Goal: Communication & Community: Participate in discussion

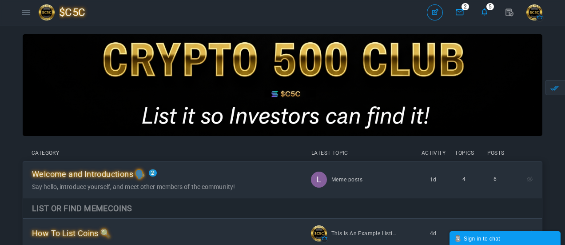
click at [328, 13] on div "Categories Members $C5C Topics Topics Members" at bounding box center [218, 12] width 400 height 20
click at [527, 144] on div at bounding box center [283, 89] width 520 height 111
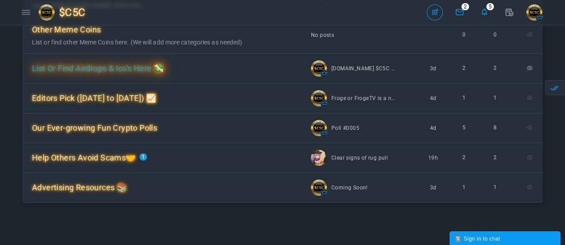
scroll to position [400, 0]
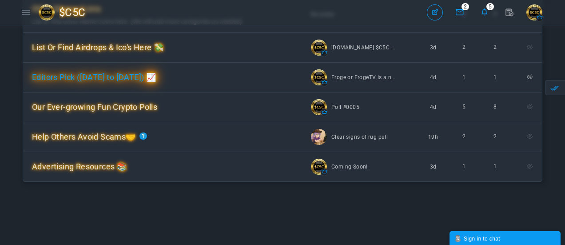
click at [99, 78] on span "Editors Pick ([DATE] to [DATE]) 📈" at bounding box center [94, 76] width 124 height 9
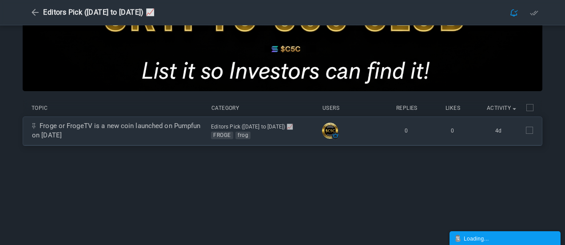
scroll to position [89, 0]
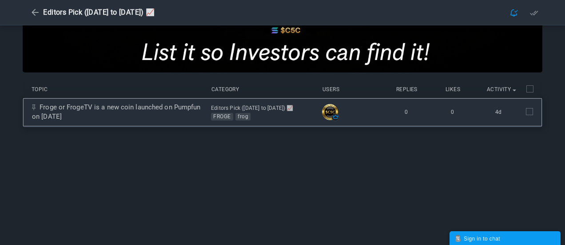
click at [530, 111] on span at bounding box center [529, 111] width 7 height 7
click at [517, 110] on input "checkbox" at bounding box center [517, 110] width 0 height 0
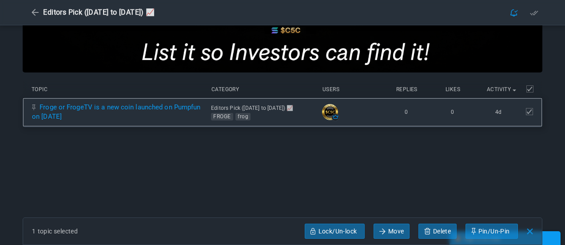
click at [128, 119] on link "Froge or FrogeTV is a new coin launched on Pumpfun on [DATE]" at bounding box center [116, 111] width 168 height 17
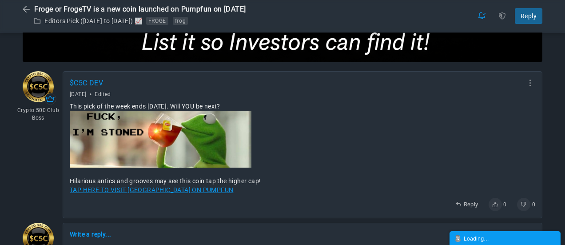
scroll to position [104, 0]
click at [530, 82] on link at bounding box center [530, 82] width 10 height 7
click at [492, 140] on span "Delete" at bounding box center [490, 140] width 16 height 6
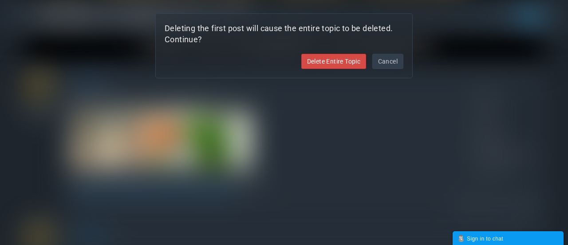
click at [327, 62] on link "Delete Entire Topic" at bounding box center [333, 61] width 65 height 15
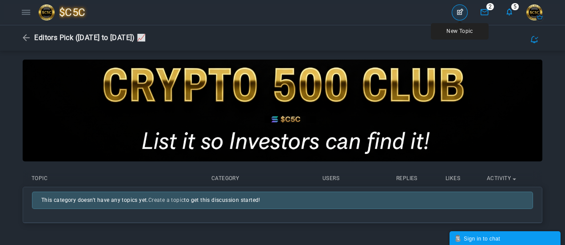
click at [458, 10] on link "New Topic" at bounding box center [460, 12] width 16 height 16
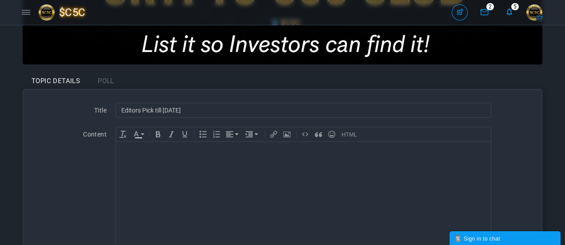
scroll to position [89, 0]
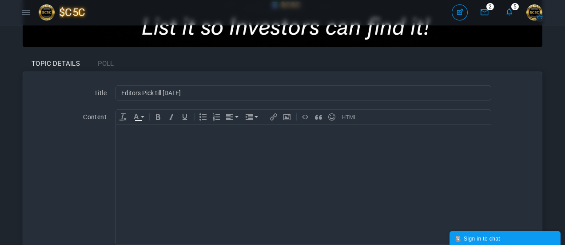
type input "Editors Pick till [DATE]"
click at [250, 145] on body at bounding box center [303, 184] width 375 height 120
click at [287, 116] on icon "Insert Photo" at bounding box center [286, 116] width 7 height 7
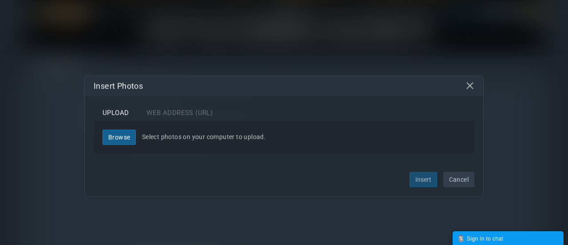
click at [119, 136] on link "Browse" at bounding box center [119, 137] width 33 height 15
type input "C:\fakepath\600x600.avif"
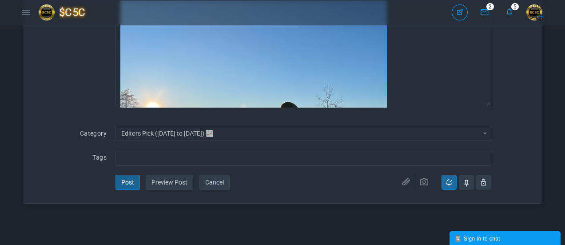
scroll to position [178, 0]
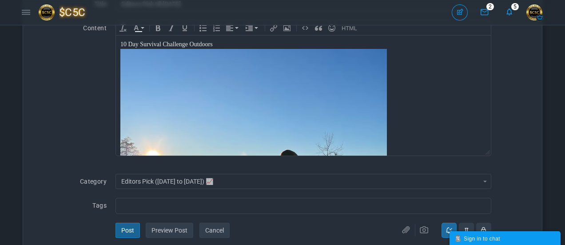
click at [397, 52] on div at bounding box center [303, 181] width 366 height 266
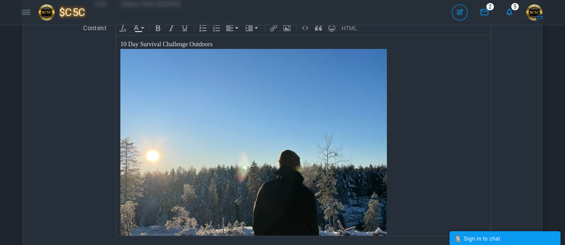
click at [222, 44] on div "10 Day Survival Challenge Outdoors" at bounding box center [303, 44] width 366 height 9
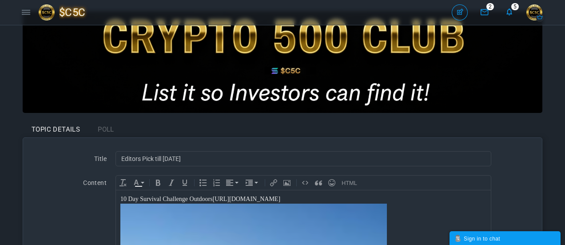
scroll to position [1, 0]
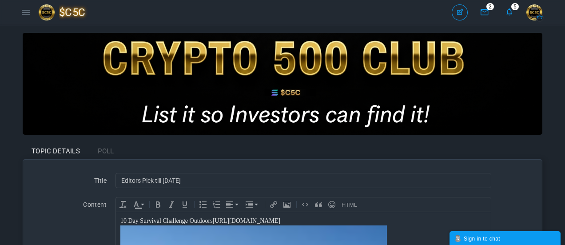
drag, startPoint x: 421, startPoint y: 220, endPoint x: 190, endPoint y: 218, distance: 231.8
click at [190, 218] on div "10 Day Survival Challenge Outdoors https://pump.fun/coin/66qLikwnGVrhELr9zVHRqD…" at bounding box center [303, 220] width 366 height 9
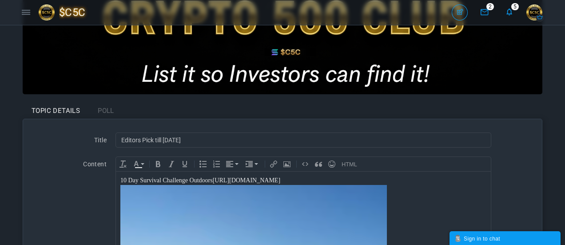
scroll to position [46, 0]
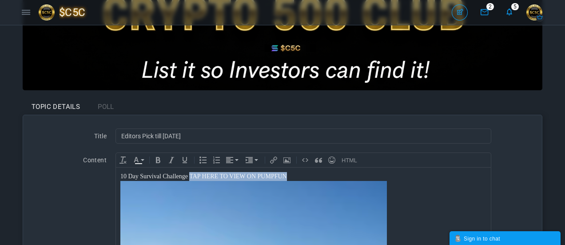
drag, startPoint x: 287, startPoint y: 175, endPoint x: 189, endPoint y: 173, distance: 98.6
click at [189, 173] on div "10 Day Survival Challenge TAP HERE TO VIEW ON PUMPFUN" at bounding box center [303, 175] width 366 height 9
click at [273, 162] on icon "Insert Link (Ctrl+K)" at bounding box center [273, 159] width 7 height 7
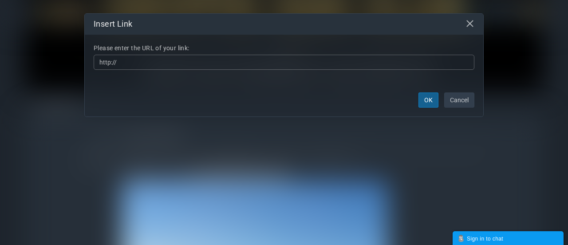
drag, startPoint x: 147, startPoint y: 63, endPoint x: 85, endPoint y: 59, distance: 61.9
click at [86, 59] on div "Please enter the URL of your link: http:// Please enter a URL" at bounding box center [284, 59] width 399 height 48
type input "https://pump.fun/coin/66qLikwnGVrhELr9zVHRqDcocGY4iPBgzEPv5L6dpump"
click at [424, 100] on button "OK" at bounding box center [429, 99] width 20 height 15
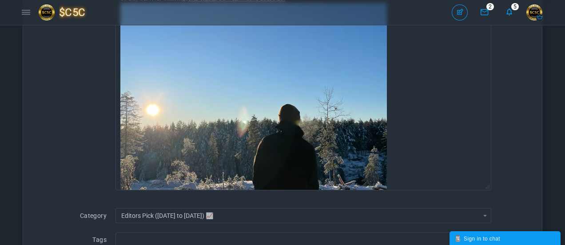
scroll to position [312, 0]
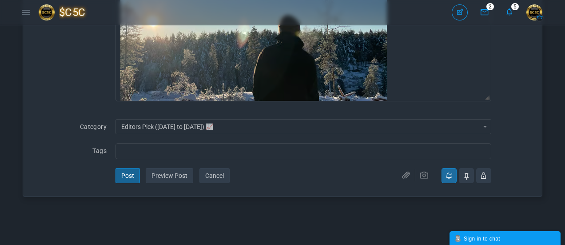
click at [158, 152] on input "text" at bounding box center [302, 151] width 363 height 10
click at [126, 174] on button "Post" at bounding box center [127, 175] width 24 height 15
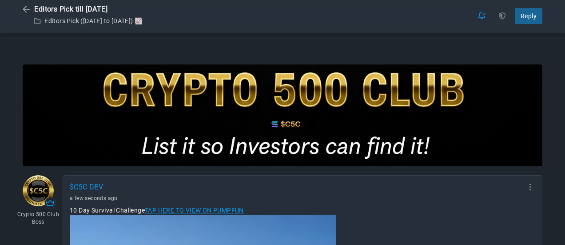
scroll to position [121, 0]
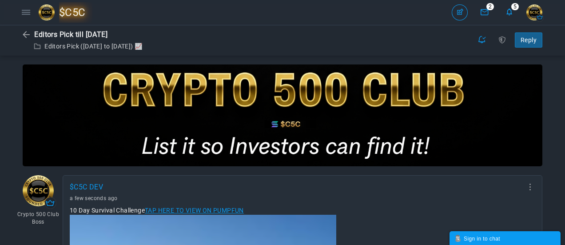
click at [77, 12] on span "$C5C" at bounding box center [75, 12] width 33 height 20
